Goal: Task Accomplishment & Management: Manage account settings

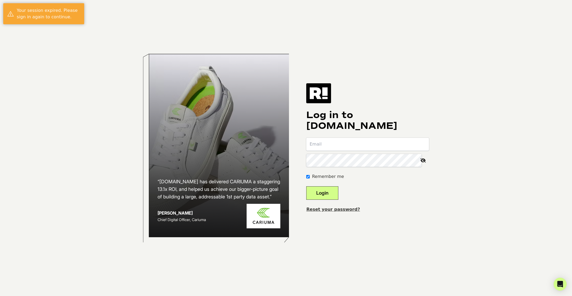
type input "jeff@bigcrunch.com"
click at [333, 195] on button "Login" at bounding box center [322, 193] width 32 height 13
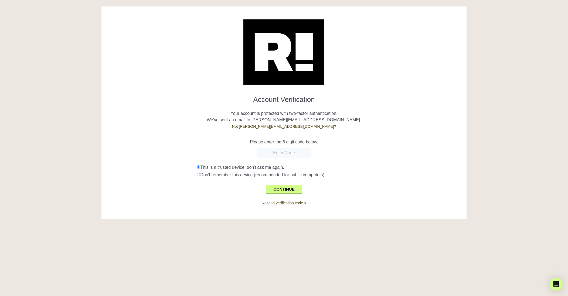
paste input "130563"
type input "130563"
click at [296, 190] on button "CONTINUE" at bounding box center [284, 189] width 36 height 9
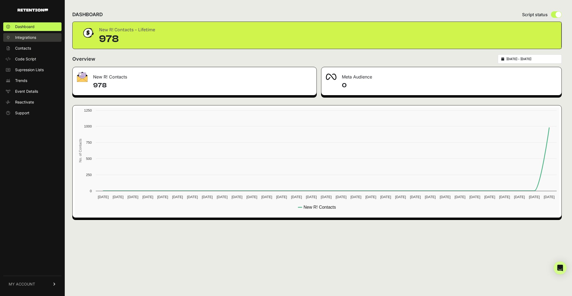
click at [22, 37] on span "Integrations" at bounding box center [25, 37] width 21 height 5
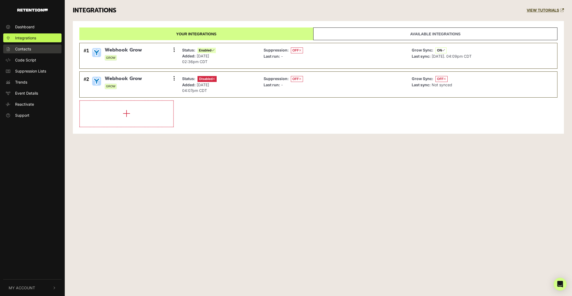
click at [22, 50] on span "Contacts" at bounding box center [23, 49] width 16 height 6
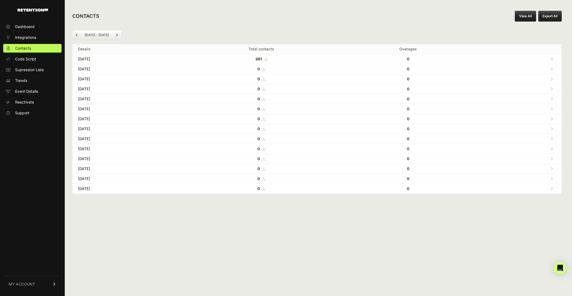
click at [262, 59] on strong "981" at bounding box center [259, 59] width 6 height 5
click at [29, 71] on span "Supression Lists" at bounding box center [29, 69] width 29 height 5
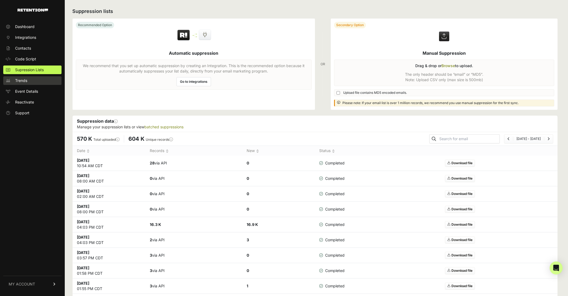
click at [21, 81] on span "Trends" at bounding box center [21, 80] width 12 height 5
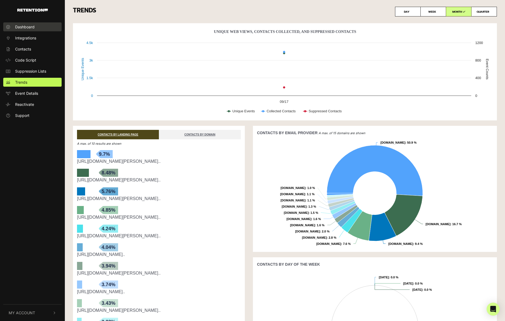
click at [25, 28] on span "Dashboard" at bounding box center [24, 27] width 19 height 6
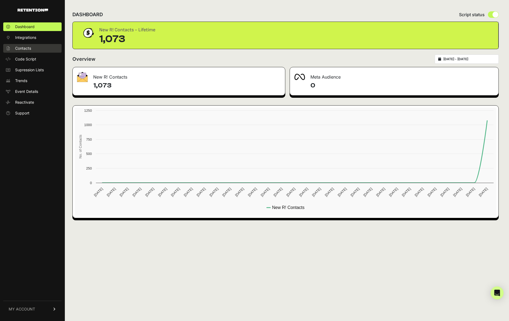
click at [24, 48] on span "Contacts" at bounding box center [23, 48] width 16 height 5
